Goal: Task Accomplishment & Management: Use online tool/utility

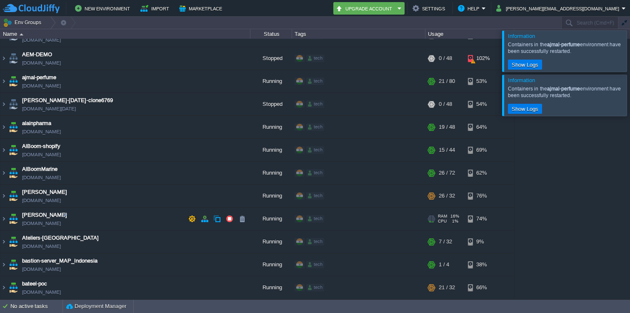
scroll to position [16, 0]
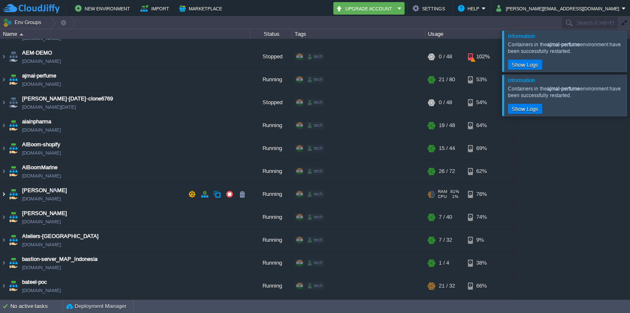
click at [5, 192] on img at bounding box center [3, 194] width 7 height 23
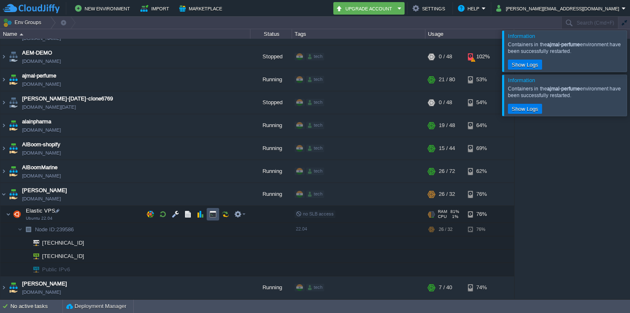
click at [213, 214] on button "button" at bounding box center [213, 214] width 8 height 8
click at [243, 213] on em at bounding box center [239, 214] width 11 height 8
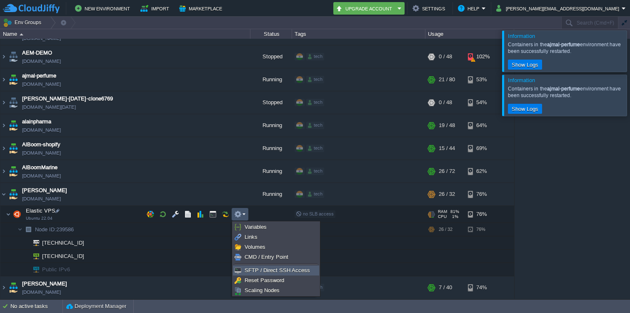
click at [250, 268] on span "SFTP / Direct SSH Access" at bounding box center [277, 270] width 65 height 6
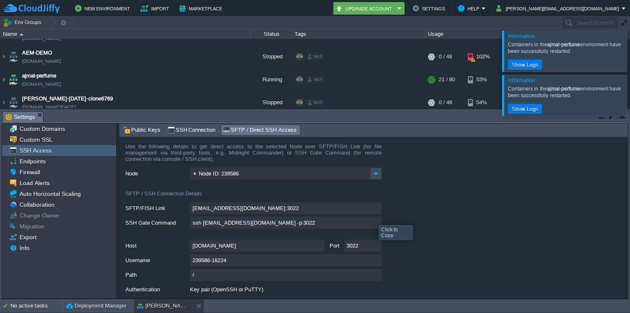
click at [375, 220] on input "ssh [EMAIL_ADDRESS][DOMAIN_NAME] -p 3022" at bounding box center [286, 223] width 192 height 12
click at [377, 224] on input "ssh [EMAIL_ADDRESS][DOMAIN_NAME] -p 3022" at bounding box center [286, 223] width 192 height 12
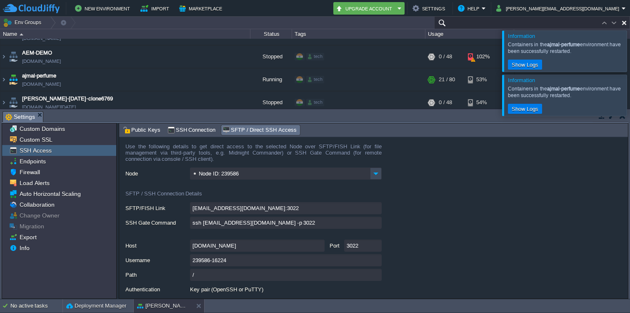
click at [573, 23] on input "text" at bounding box center [532, 23] width 196 height 12
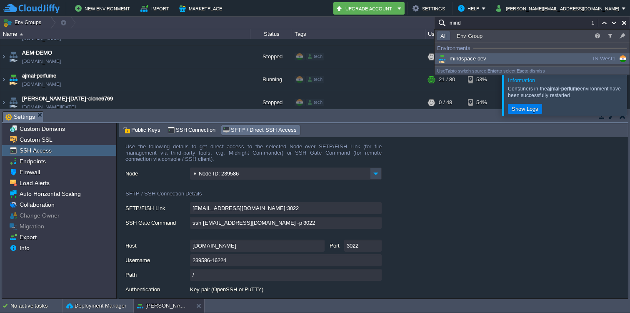
type input "mind"
click at [519, 58] on div "mindspace-dev" at bounding box center [500, 58] width 126 height 9
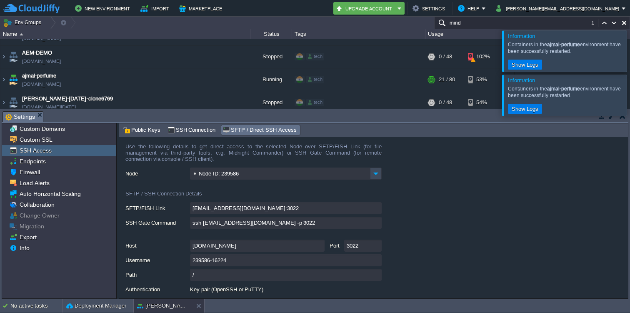
scroll to position [1800, 0]
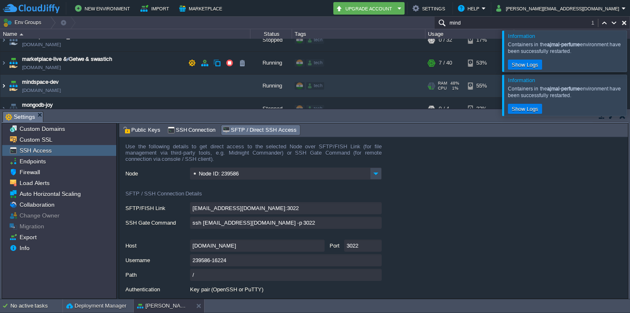
click at [4, 75] on img at bounding box center [3, 86] width 7 height 23
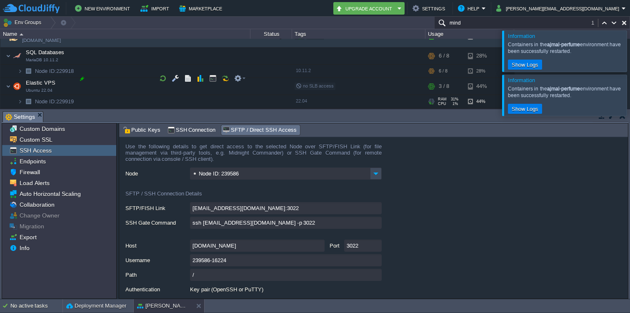
scroll to position [1853, 0]
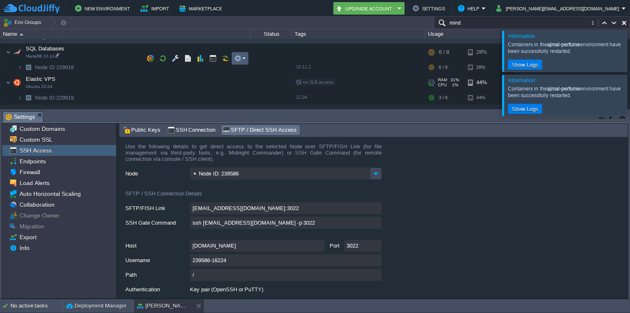
click at [237, 56] on button "button" at bounding box center [238, 59] width 8 height 8
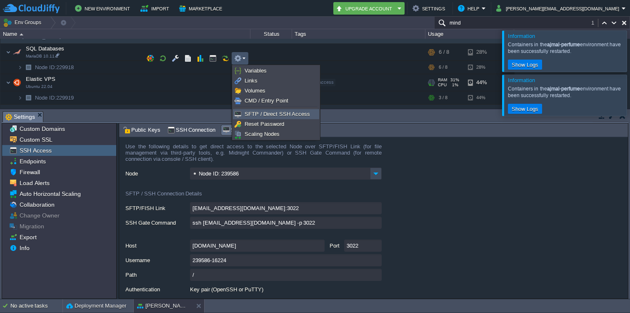
click at [263, 112] on span "SFTP / Direct SSH Access" at bounding box center [277, 114] width 65 height 6
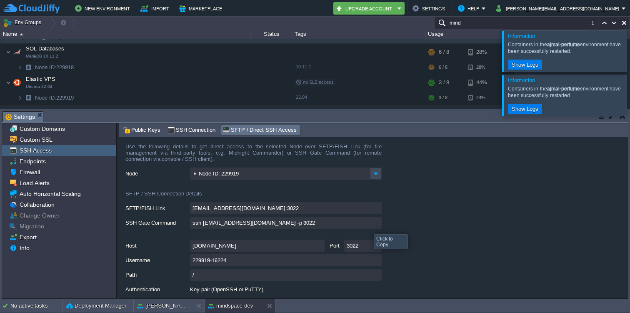
click at [378, 224] on input "ssh [EMAIL_ADDRESS][DOMAIN_NAME] -p 3022" at bounding box center [286, 223] width 192 height 12
type textarea "ssh [EMAIL_ADDRESS][DOMAIN_NAME] -p 3022"
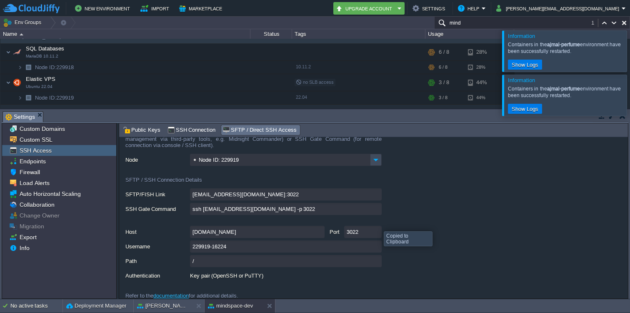
scroll to position [21, 0]
